Goal: Information Seeking & Learning: Learn about a topic

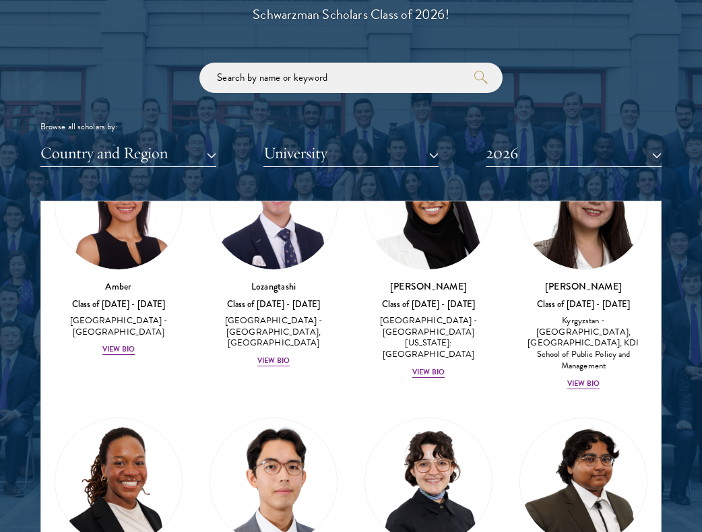
scroll to position [112, 0]
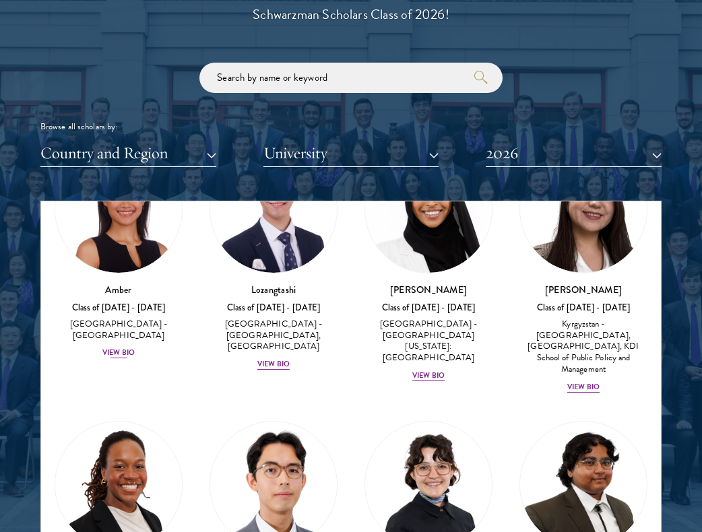
click at [114, 347] on div "View Bio" at bounding box center [118, 352] width 32 height 11
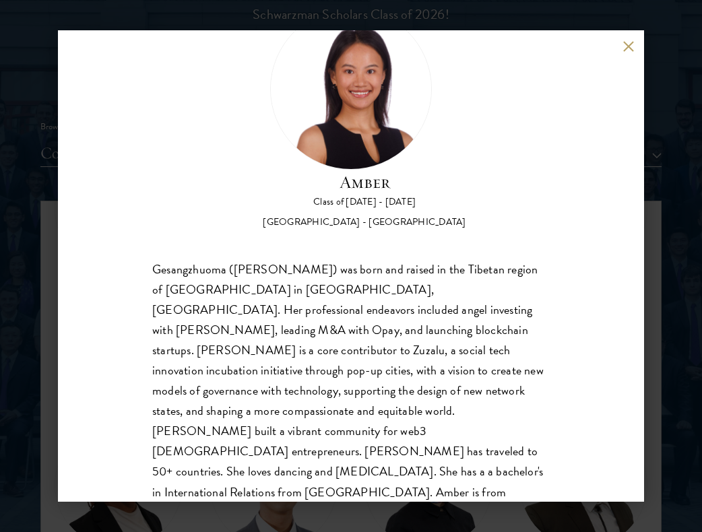
scroll to position [62, 0]
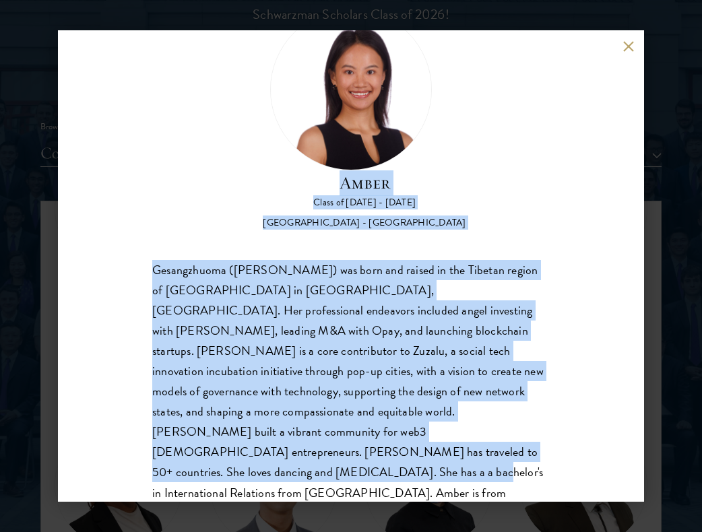
drag, startPoint x: 319, startPoint y: 448, endPoint x: 178, endPoint y: 176, distance: 306.3
click at [179, 176] on div "Amber Class of [DATE] - [DATE] [GEOGRAPHIC_DATA] - [GEOGRAPHIC_DATA] Gesangzhuo…" at bounding box center [350, 266] width 397 height 514
click at [627, 49] on button at bounding box center [627, 45] width 11 height 11
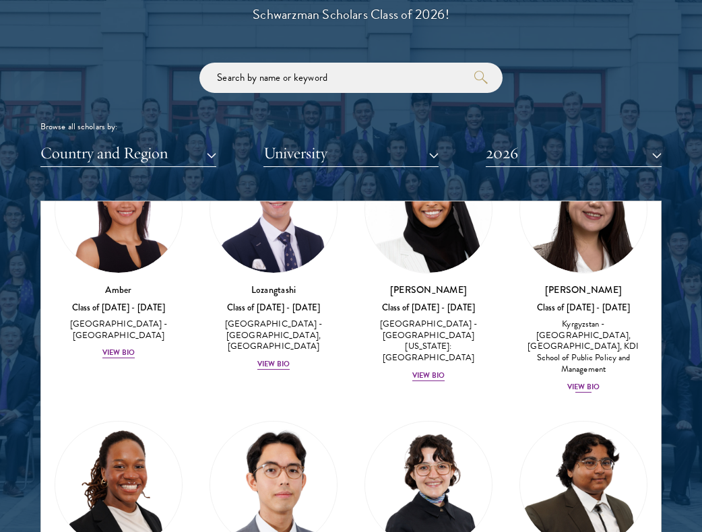
click at [577, 382] on div "View Bio" at bounding box center [583, 387] width 32 height 11
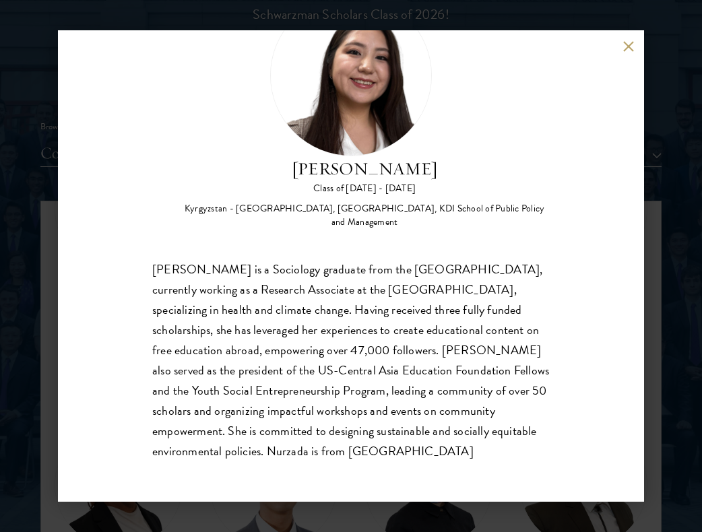
scroll to position [75, 0]
drag, startPoint x: 299, startPoint y: 454, endPoint x: 217, endPoint y: 138, distance: 326.1
click at [217, 138] on div "Nurzada Abdivalieva Class of [DATE] - [DATE] [GEOGRAPHIC_DATA] - [GEOGRAPHIC_DA…" at bounding box center [350, 228] width 397 height 467
copy div "[PERSON_NAME] Class of [DATE] - [DATE] [GEOGRAPHIC_DATA] - [GEOGRAPHIC_DATA], […"
click at [632, 46] on button at bounding box center [627, 45] width 11 height 11
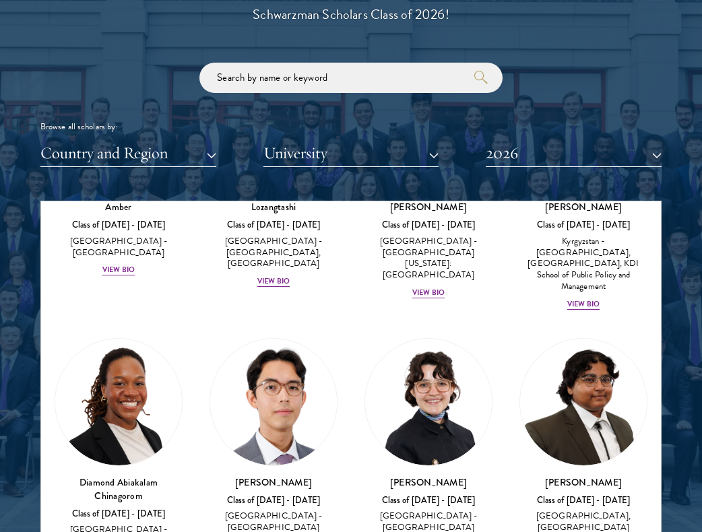
scroll to position [223, 0]
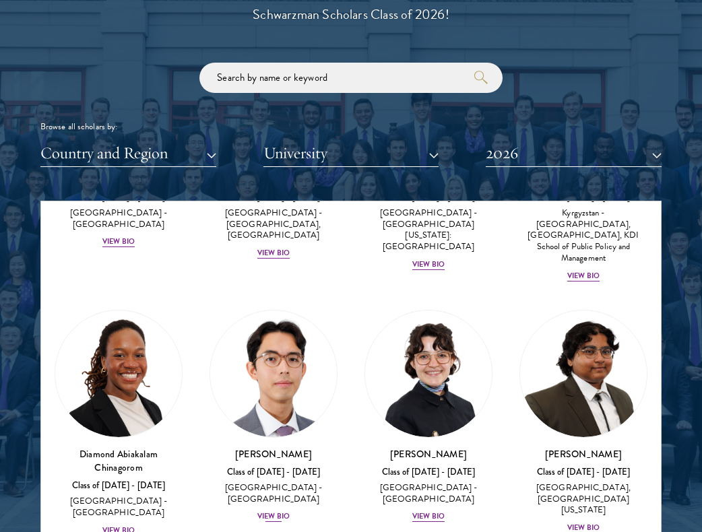
click at [274, 511] on div "View Bio" at bounding box center [273, 516] width 32 height 11
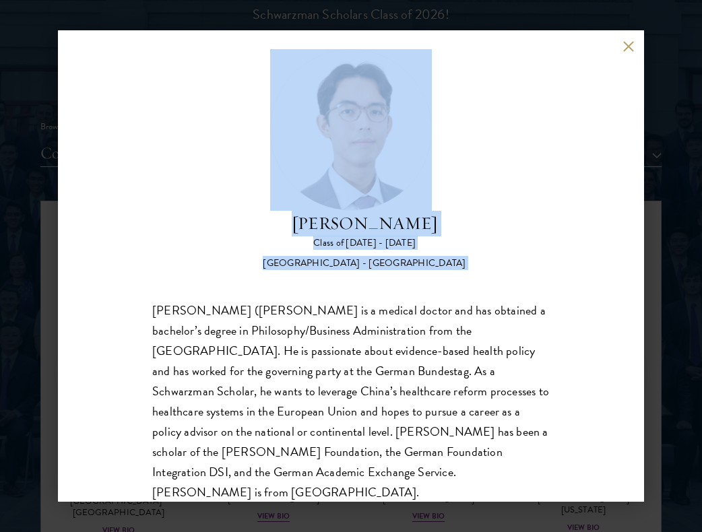
scroll to position [42, 0]
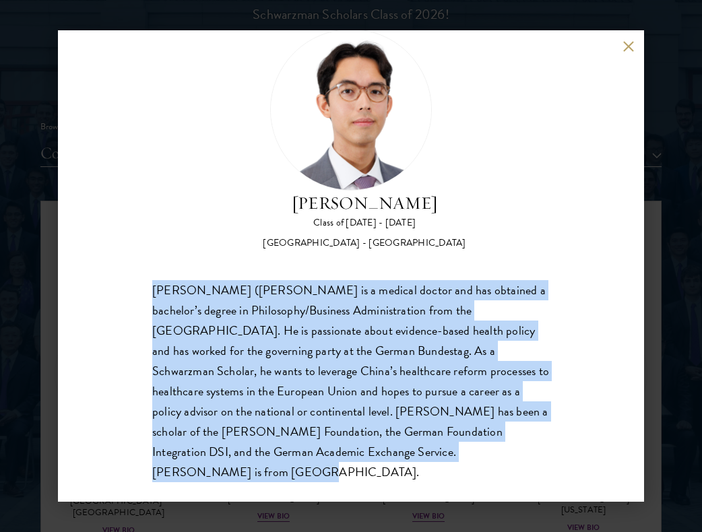
drag, startPoint x: 132, startPoint y: 314, endPoint x: 306, endPoint y: 463, distance: 228.8
click at [306, 463] on div "[PERSON_NAME] Class of [DATE] - [DATE] [GEOGRAPHIC_DATA] - [GEOGRAPHIC_DATA] [P…" at bounding box center [351, 265] width 586 height 471
copy div "[PERSON_NAME] ([PERSON_NAME] is a medical doctor and has obtained a bachelor’s …"
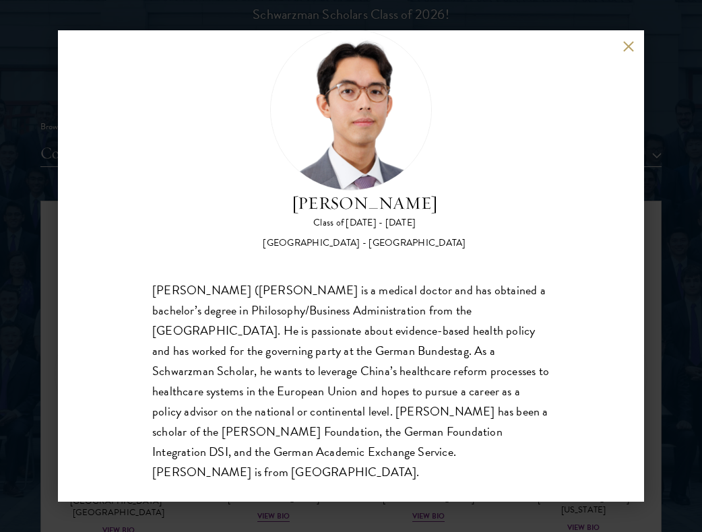
click at [634, 55] on div "[PERSON_NAME] Class of [DATE] - [DATE] [GEOGRAPHIC_DATA] - [GEOGRAPHIC_DATA] [P…" at bounding box center [351, 265] width 586 height 471
click at [632, 50] on button at bounding box center [627, 45] width 11 height 11
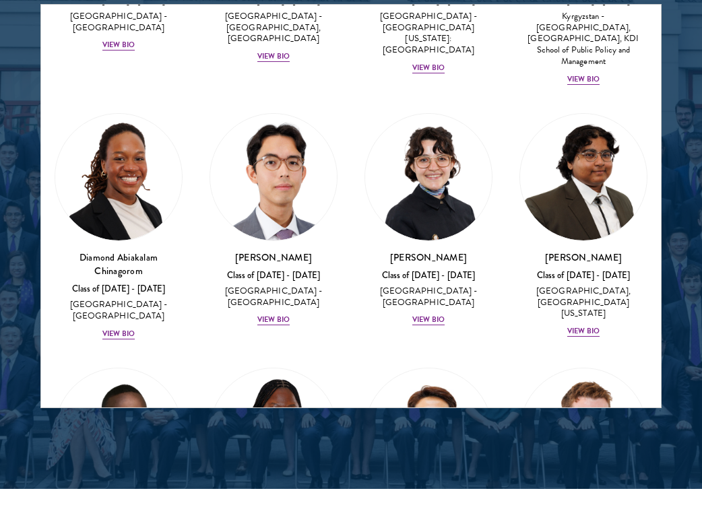
scroll to position [1819, 0]
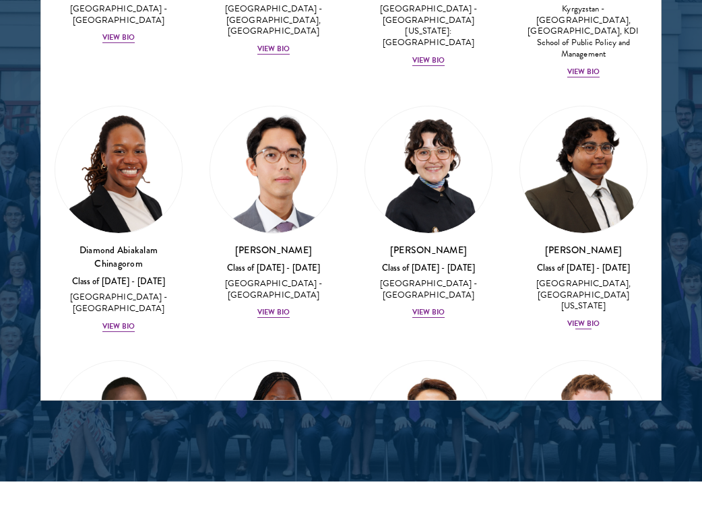
click at [613, 197] on img at bounding box center [583, 169] width 127 height 127
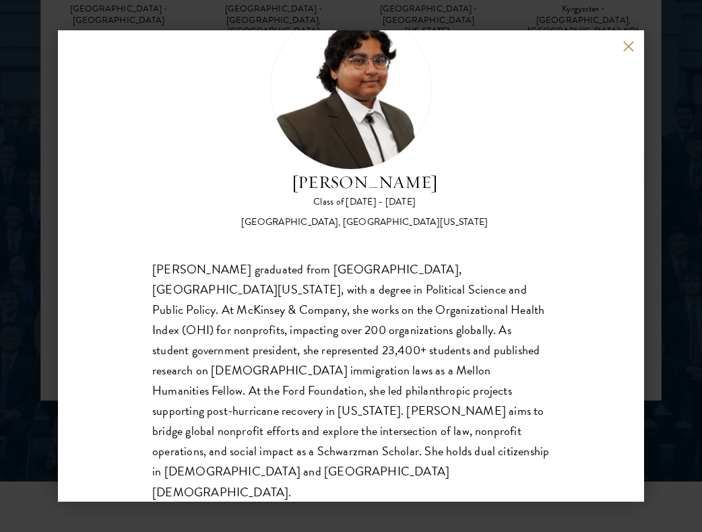
scroll to position [62, 0]
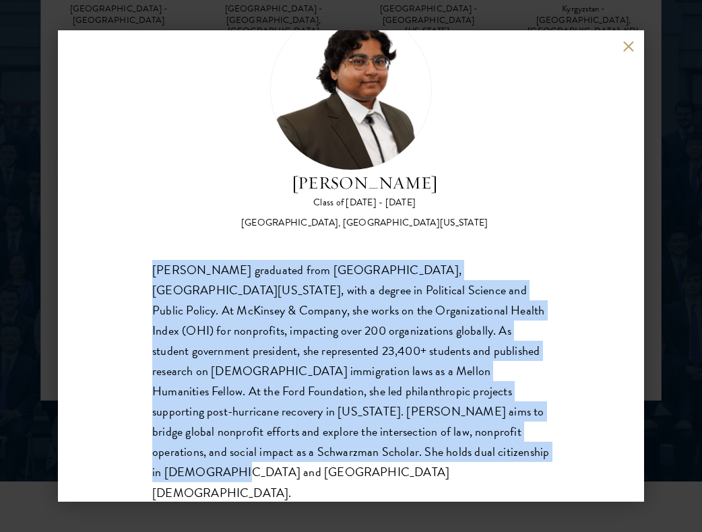
drag, startPoint x: 149, startPoint y: 268, endPoint x: 318, endPoint y: 475, distance: 267.0
click at [318, 475] on div "[PERSON_NAME] Class of [DATE] - [DATE] [GEOGRAPHIC_DATA] - [GEOGRAPHIC_DATA], […" at bounding box center [351, 265] width 586 height 471
copy div "[PERSON_NAME] graduated from [GEOGRAPHIC_DATA], [GEOGRAPHIC_DATA][US_STATE], wi…"
